Goal: Check status

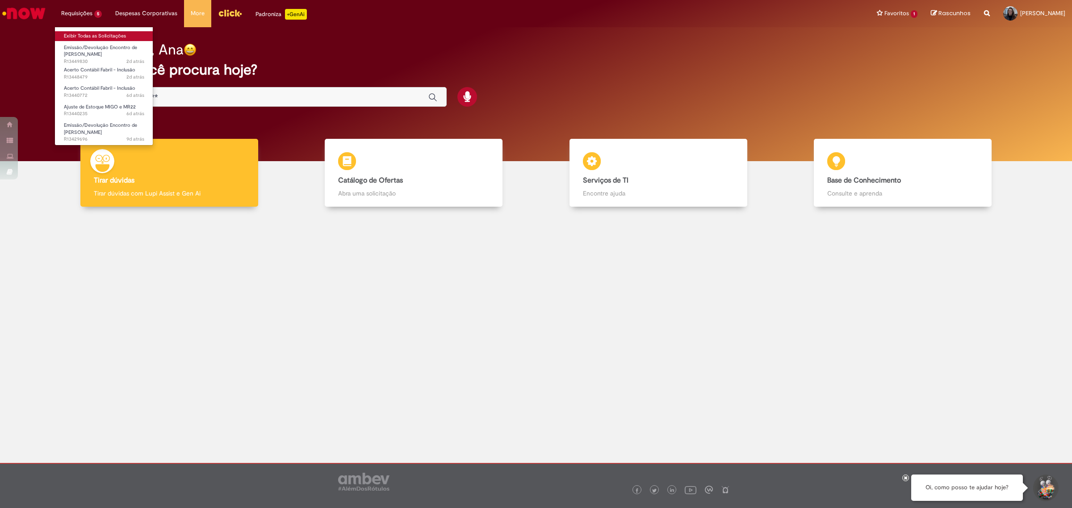
click at [97, 34] on link "Exibir Todas as Solicitações" at bounding box center [104, 36] width 98 height 10
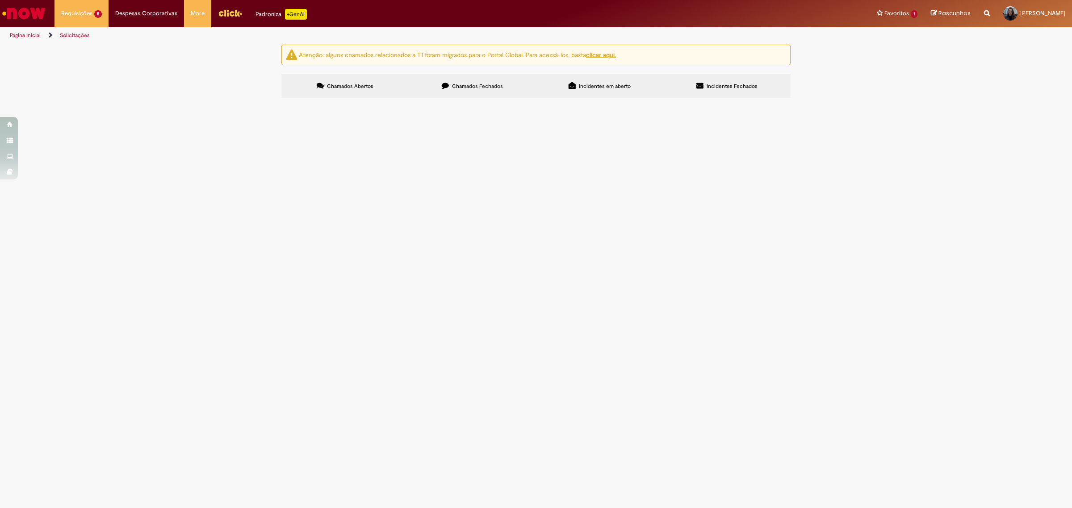
click at [0, 0] on span "Acerto Contábil Fabril - Inclusão" at bounding box center [0, 0] width 0 height 0
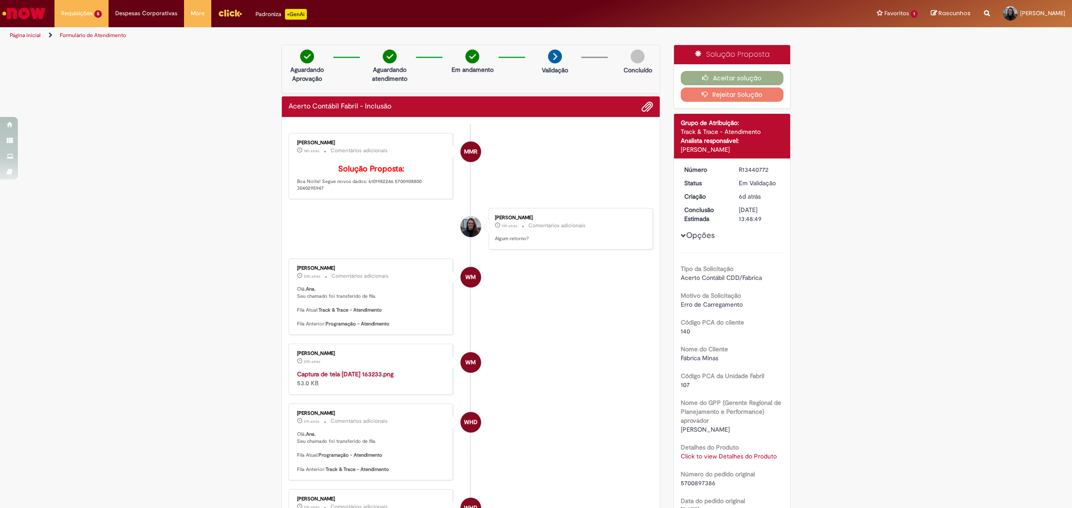
click at [376, 192] on p "Solução Proposta: Boa Noite! Segue novos dados: 6101982246 5700908800 3040295947" at bounding box center [371, 178] width 149 height 27
copy p "6101982246"
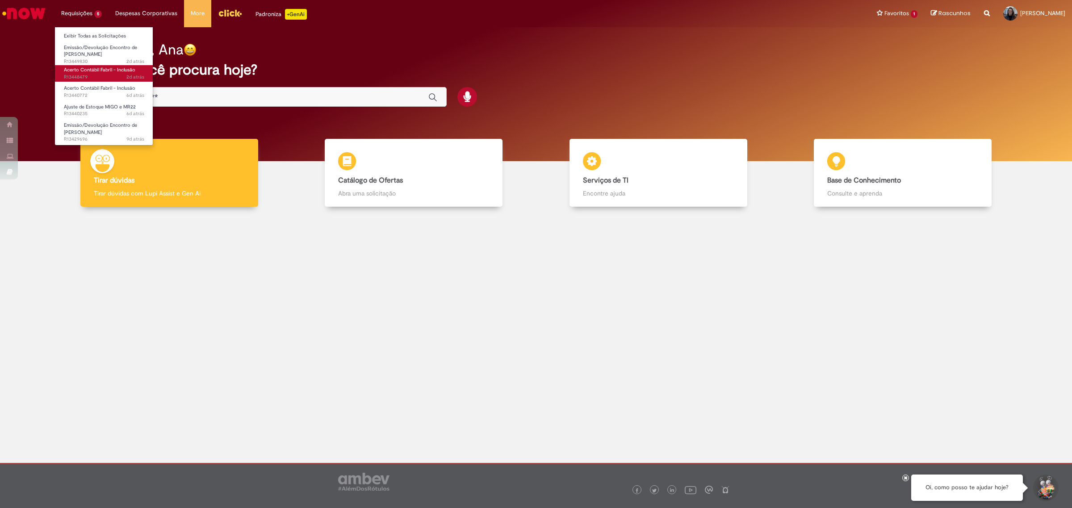
click at [92, 76] on span "2d atrás 2 dias atrás R13448479" at bounding box center [104, 77] width 80 height 7
